Goal: Task Accomplishment & Management: Use online tool/utility

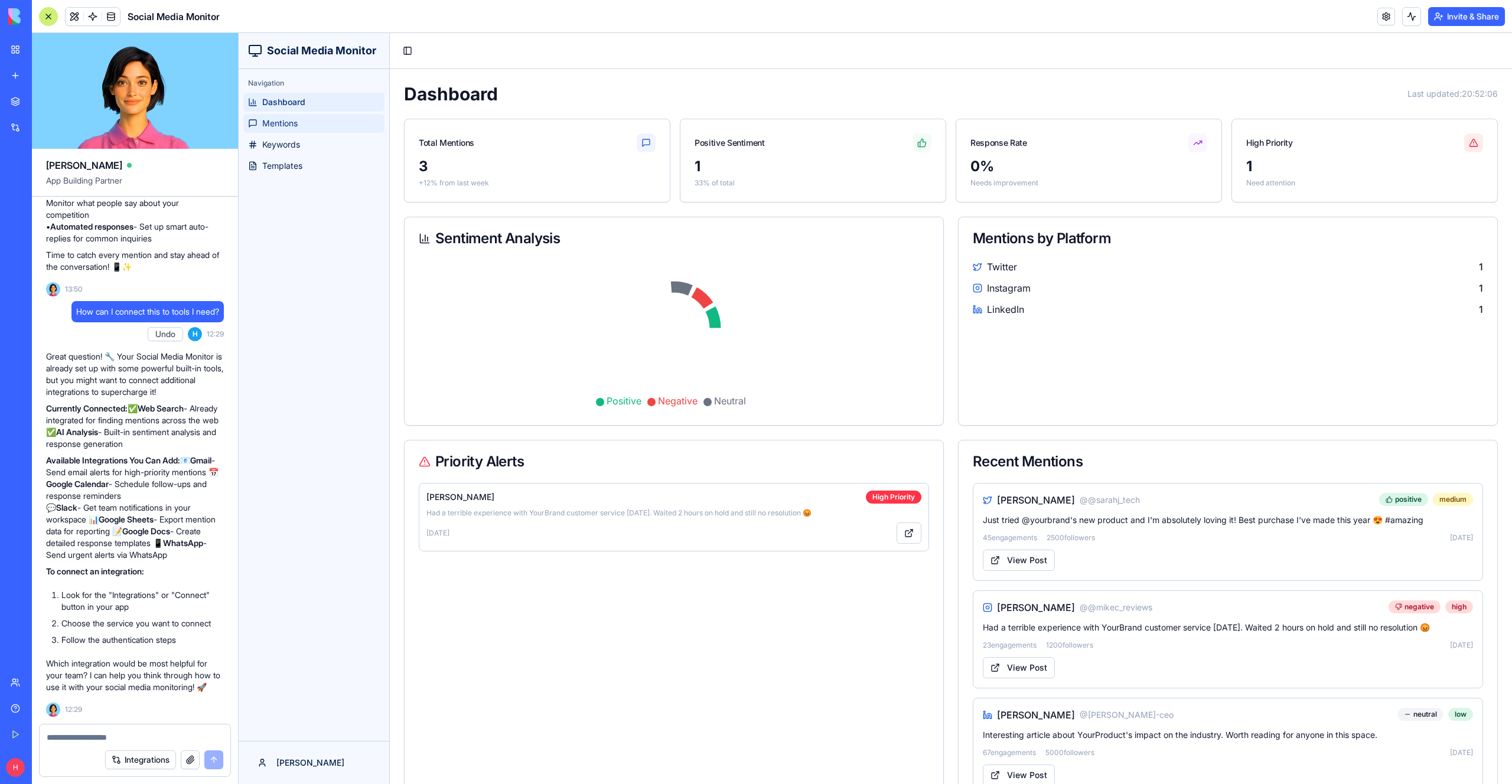
click at [308, 124] on link "Mentions" at bounding box center [313, 122] width 141 height 19
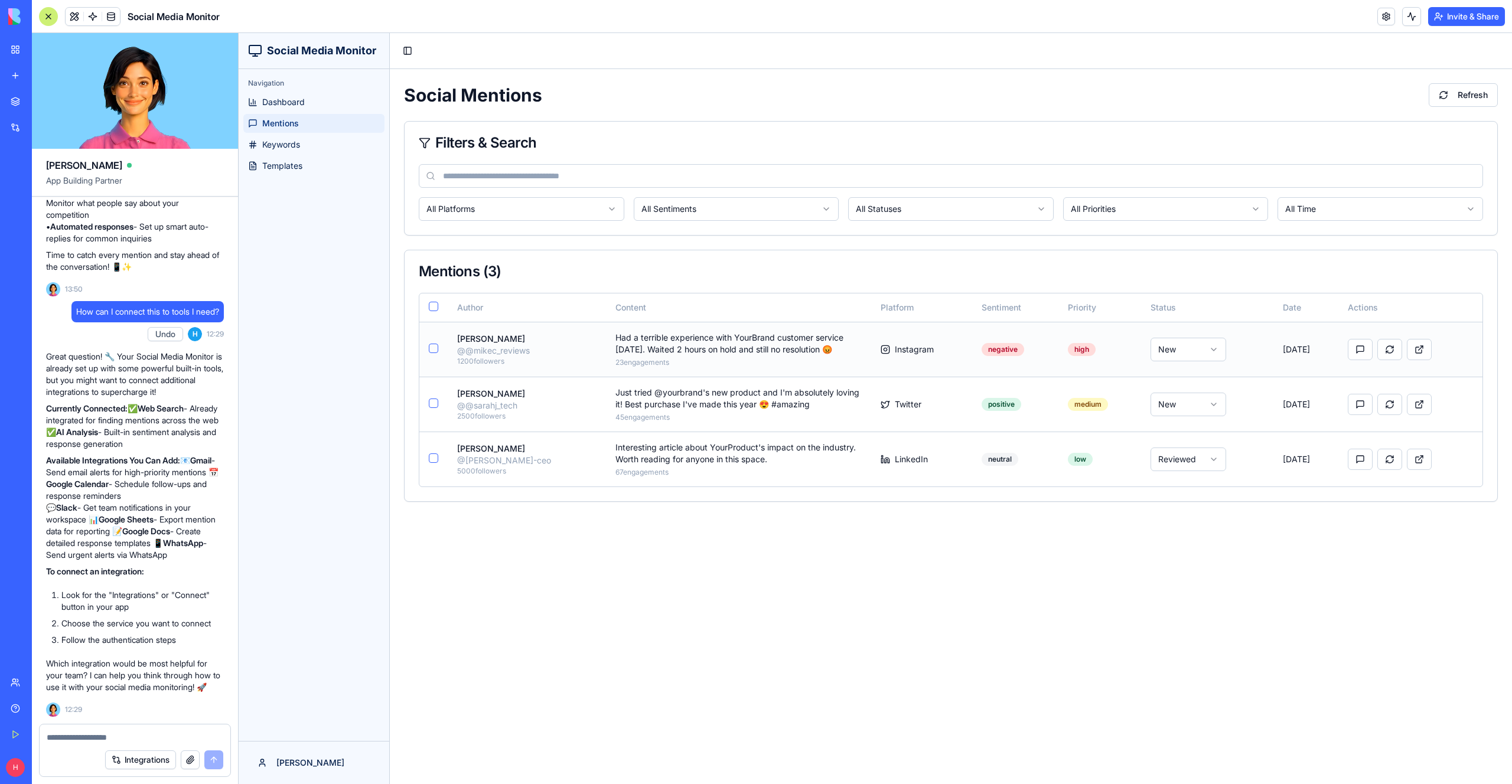
click at [702, 356] on td "Had a terrible experience with YourBrand customer service [DATE]. Waited 2 hour…" at bounding box center [739, 350] width 266 height 55
click at [669, 342] on div "Had a terrible experience with YourBrand customer service [DATE]. Waited 2 hour…" at bounding box center [738, 344] width 246 height 24
click at [306, 110] on link "Dashboard" at bounding box center [313, 102] width 141 height 19
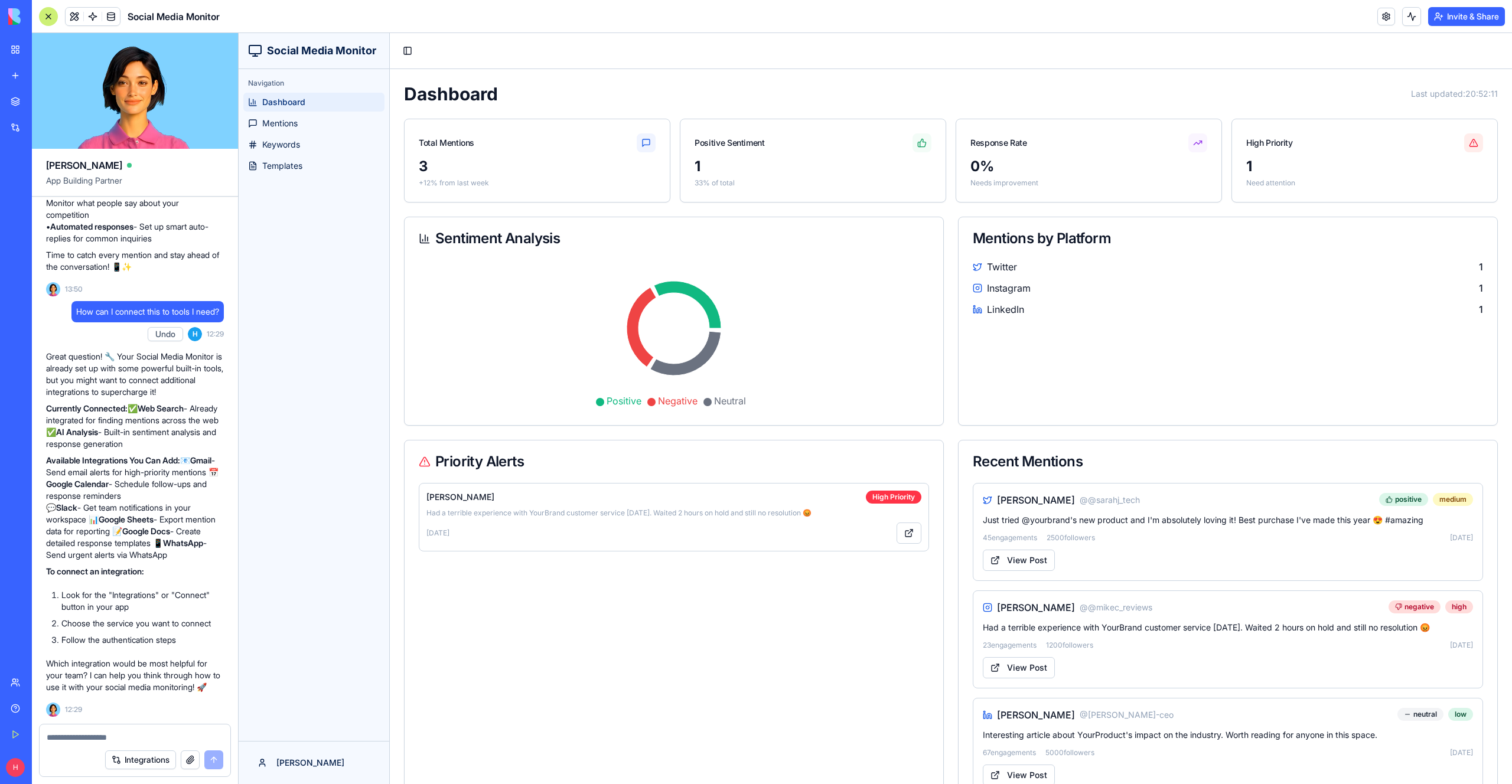
scroll to position [40, 0]
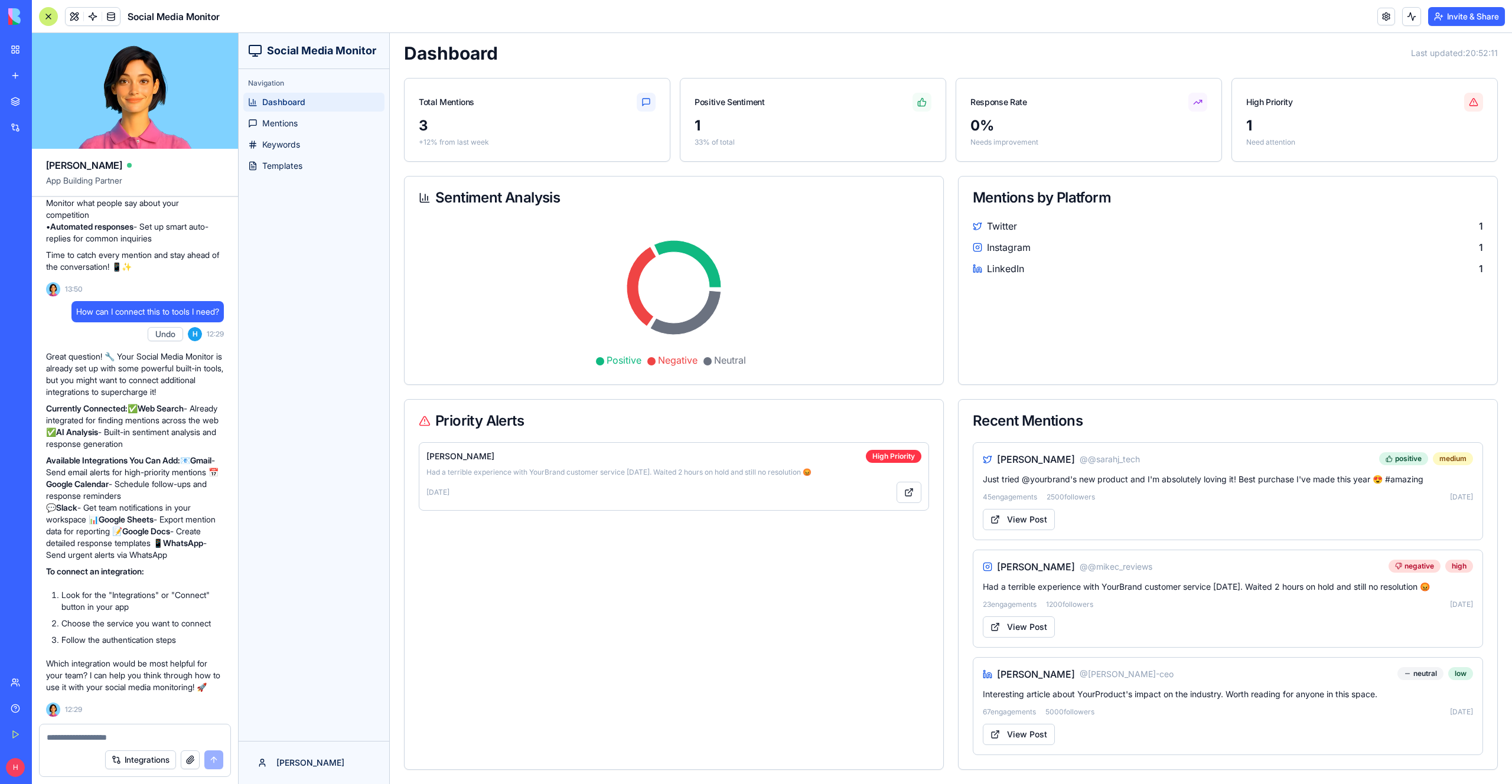
click at [1439, 19] on button "Invite & Share" at bounding box center [1467, 16] width 77 height 19
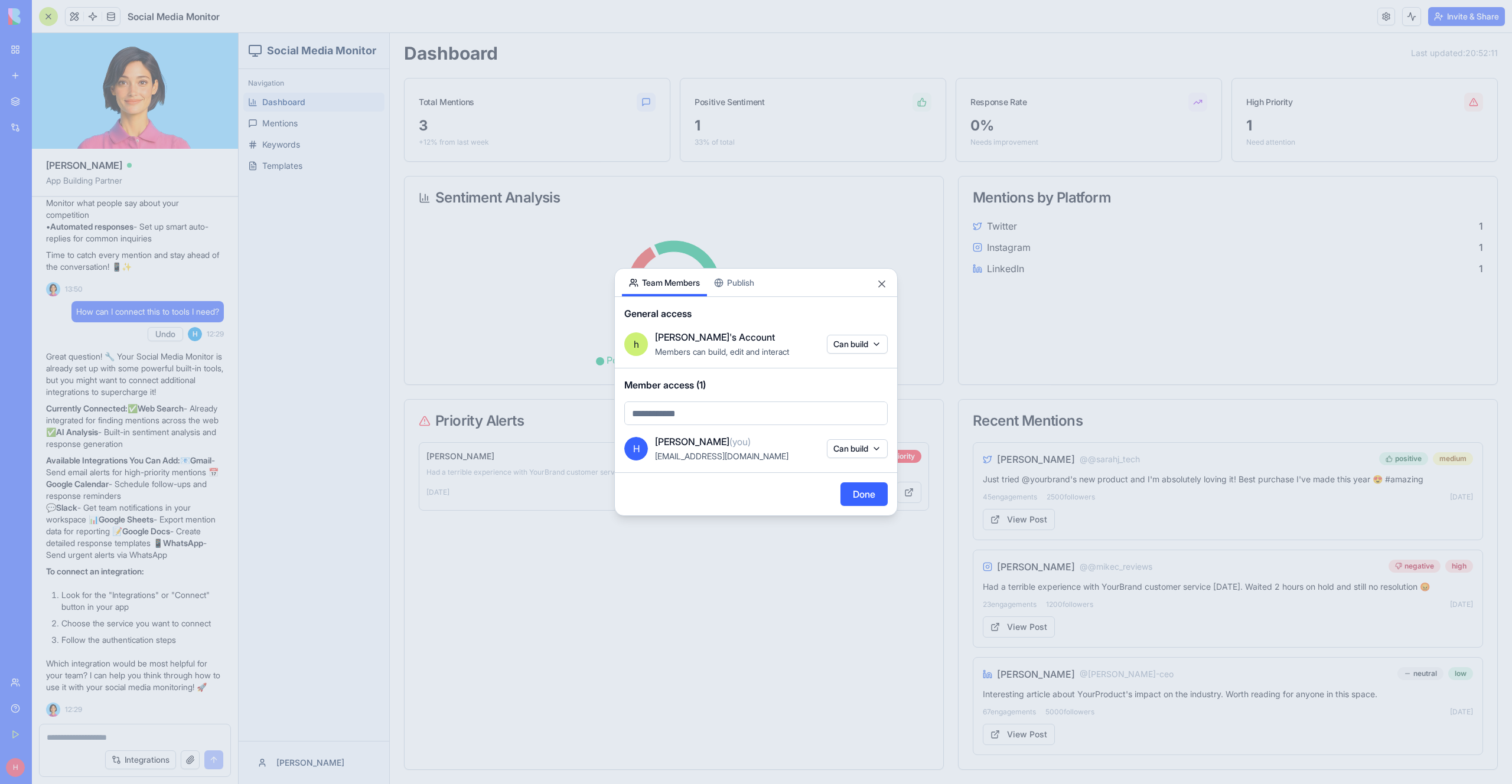
click at [733, 278] on div "Share App Team Members Publish" at bounding box center [756, 282] width 282 height 29
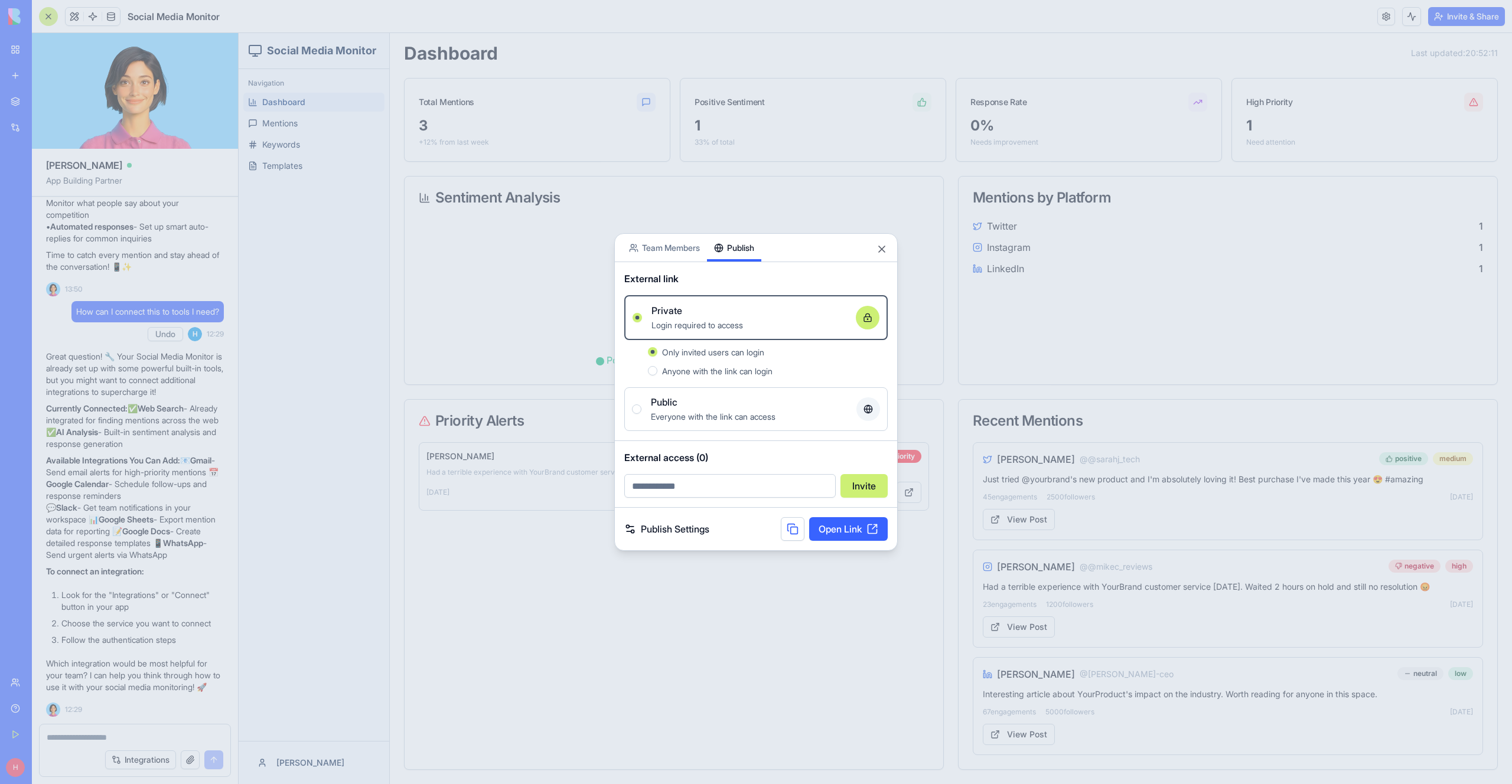
click at [867, 406] on icon at bounding box center [867, 409] width 3 height 8
click at [642, 406] on button "Public Everyone with the link can access" at bounding box center [637, 410] width 10 height 10
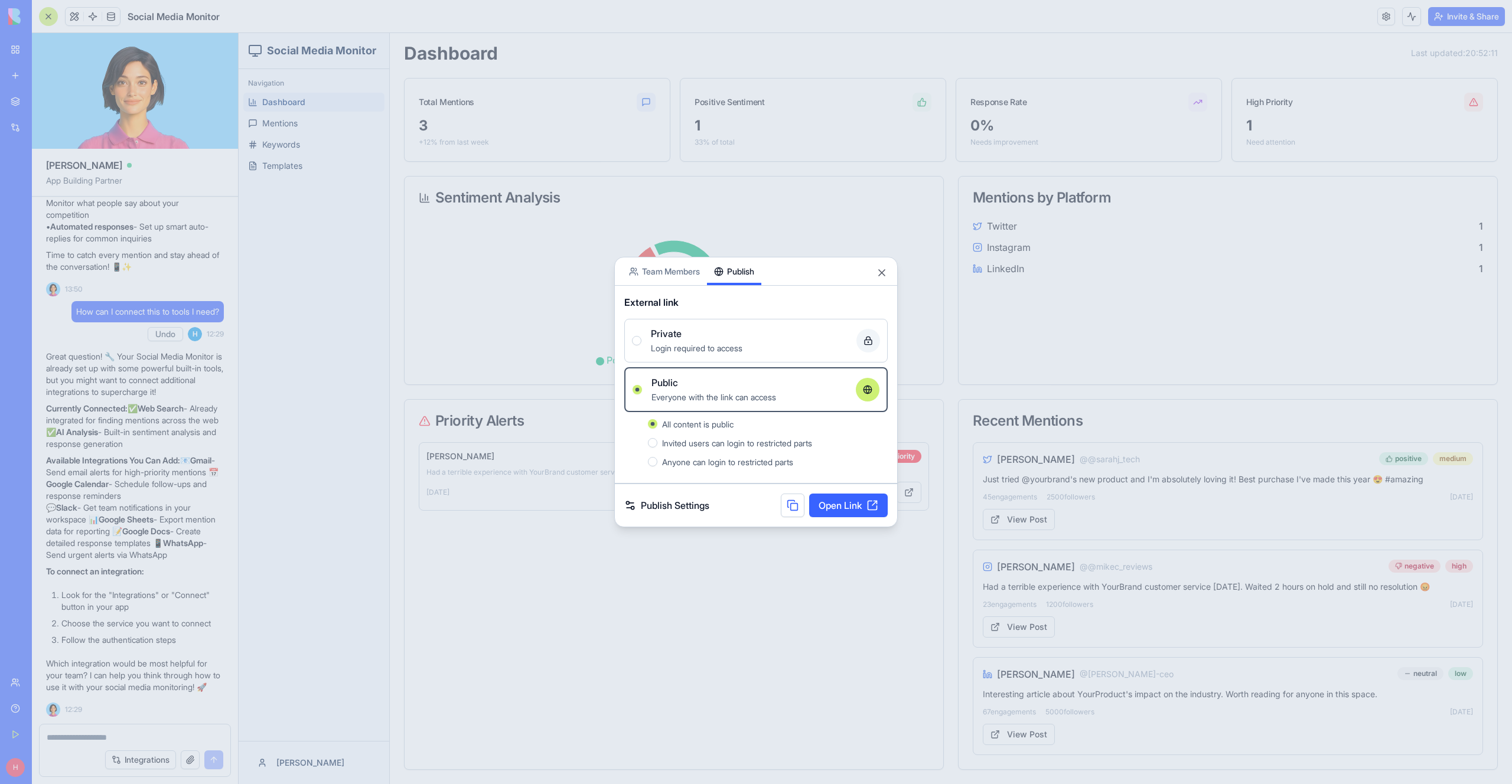
click at [847, 501] on link "Open Link" at bounding box center [848, 506] width 79 height 24
